Goal: Task Accomplishment & Management: Manage account settings

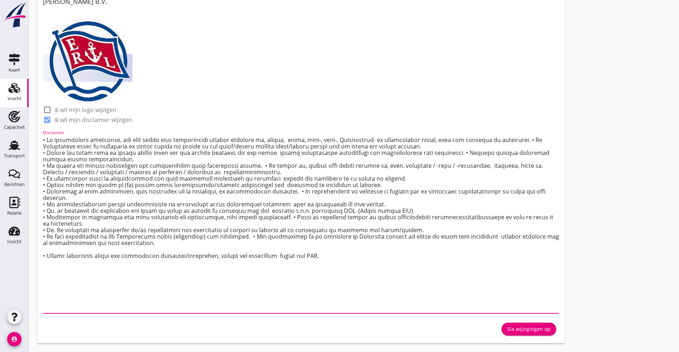
click at [14, 83] on icon "Vracht" at bounding box center [14, 87] width 11 height 11
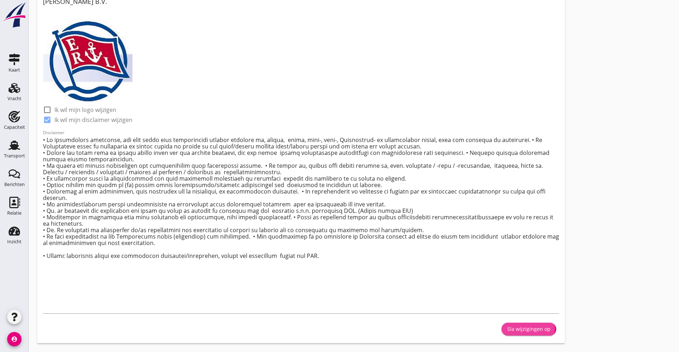
click at [507, 331] on div "Sla wijzigingen op" at bounding box center [528, 329] width 43 height 8
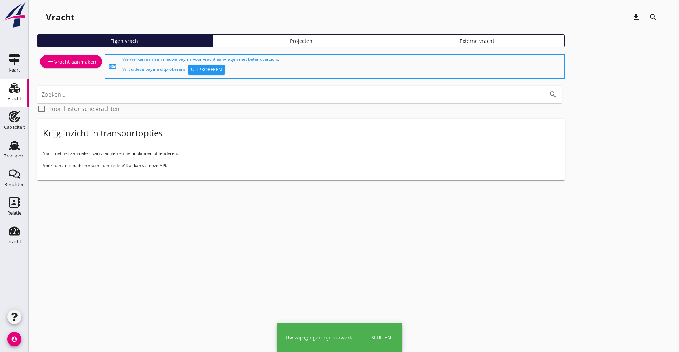
click at [247, 44] on div "Projecten" at bounding box center [300, 41] width 169 height 8
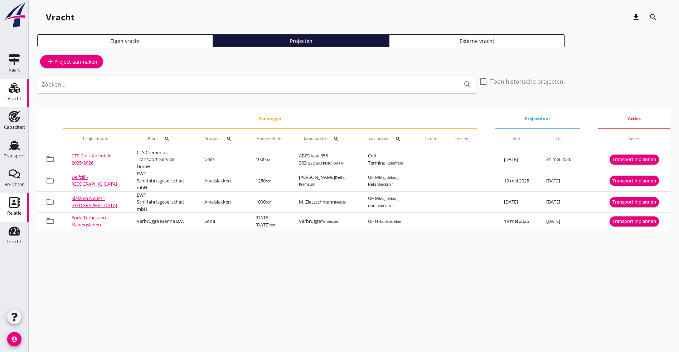
click at [16, 200] on icon "Relatie" at bounding box center [14, 202] width 11 height 11
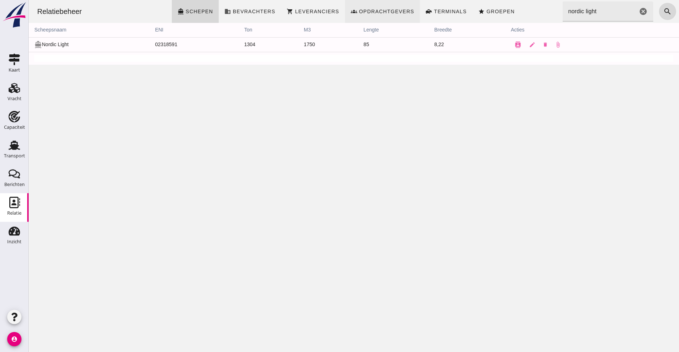
click at [382, 10] on span "Opdrachtgevers" at bounding box center [387, 12] width 56 height 6
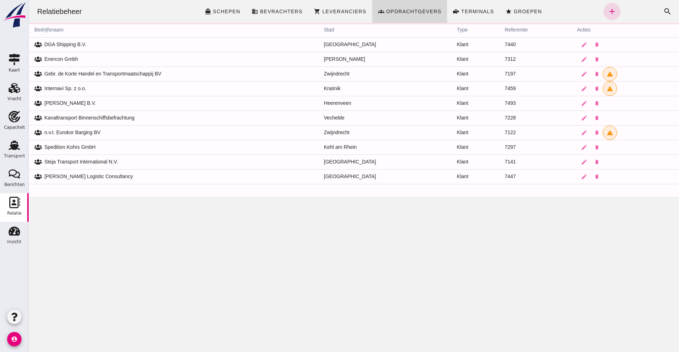
click at [634, 10] on div "Zoeken... cancel search" at bounding box center [649, 11] width 56 height 17
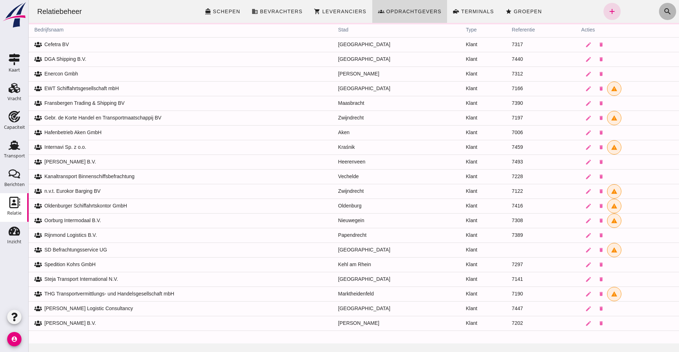
click at [664, 12] on button "search" at bounding box center [667, 11] width 17 height 17
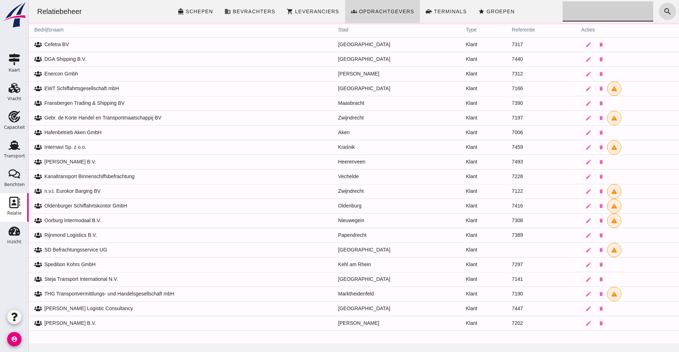
click at [629, 18] on input "Zoeken..." at bounding box center [606, 11] width 87 height 20
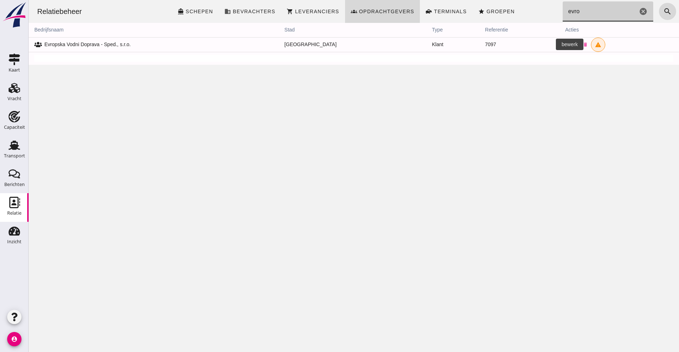
type input "evro"
click at [569, 43] on icon "edit" at bounding box center [572, 45] width 6 height 6
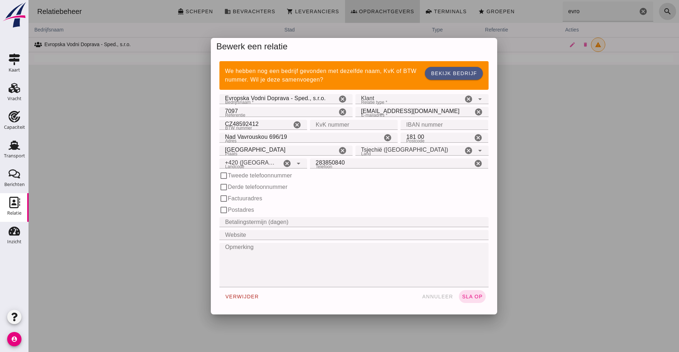
type input "+420 ([GEOGRAPHIC_DATA])"
drag, startPoint x: 632, startPoint y: 155, endPoint x: 36, endPoint y: 60, distance: 603.3
click at [632, 155] on div at bounding box center [354, 176] width 650 height 352
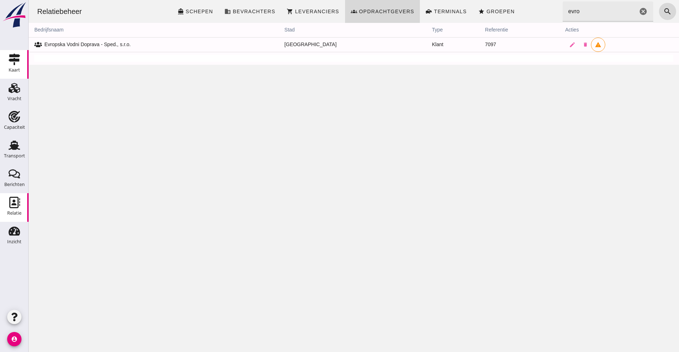
click at [3, 55] on link "Kaart Kaart" at bounding box center [14, 64] width 29 height 29
